Goal: Task Accomplishment & Management: Manage account settings

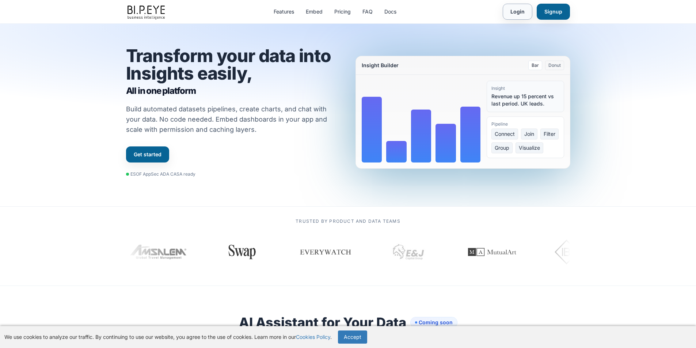
click at [509, 12] on link "Login" at bounding box center [517, 12] width 30 height 16
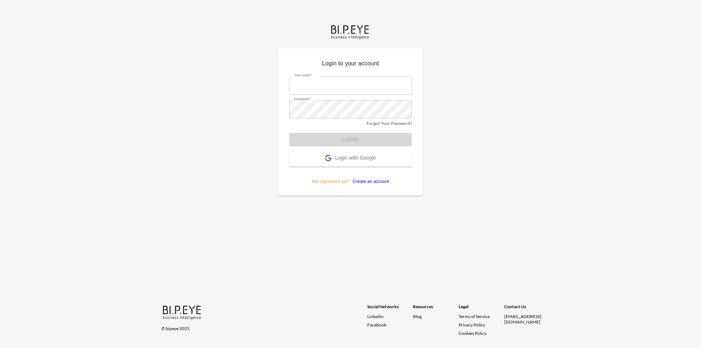
type input "[EMAIL_ADDRESS][DOMAIN_NAME]"
click at [350, 139] on form "Your email   * [EMAIL_ADDRESS][DOMAIN_NAME] Your email   * Password   * Passwor…" at bounding box center [350, 128] width 123 height 114
click at [363, 139] on button "Login" at bounding box center [350, 140] width 123 height 14
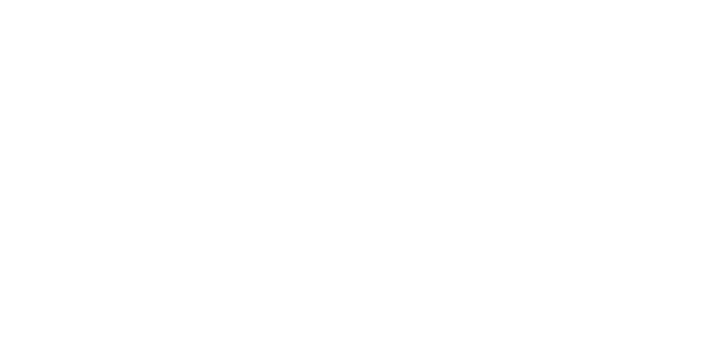
click at [115, 3] on html "BI.P.EYE, Interactive Analytics Dashboards - app" at bounding box center [350, 1] width 701 height 3
